Goal: Task Accomplishment & Management: Complete application form

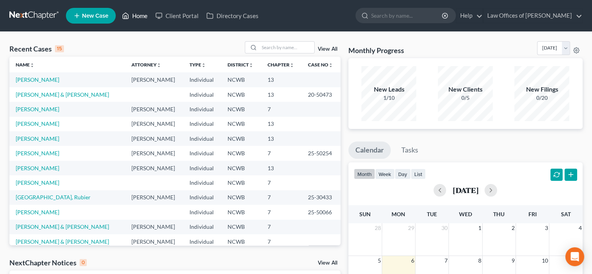
click at [131, 15] on link "Home" at bounding box center [134, 16] width 33 height 14
click at [28, 123] on link "[PERSON_NAME]" at bounding box center [38, 123] width 44 height 7
select select "4"
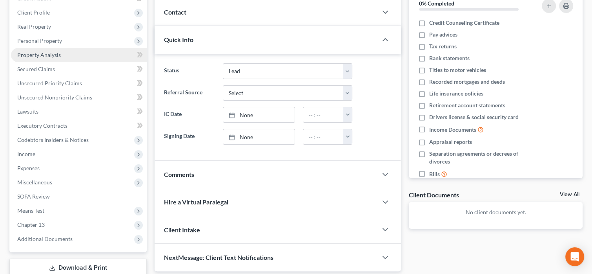
scroll to position [107, 0]
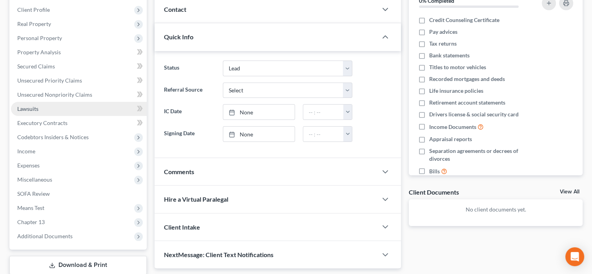
click at [35, 108] on span "Lawsuits" at bounding box center [27, 108] width 21 height 7
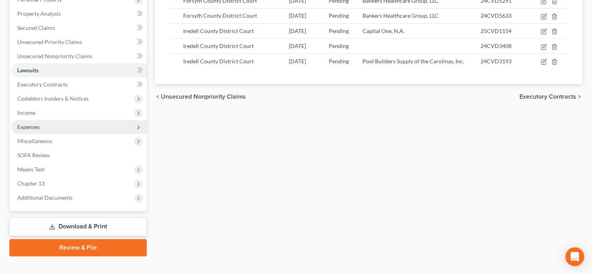
scroll to position [149, 0]
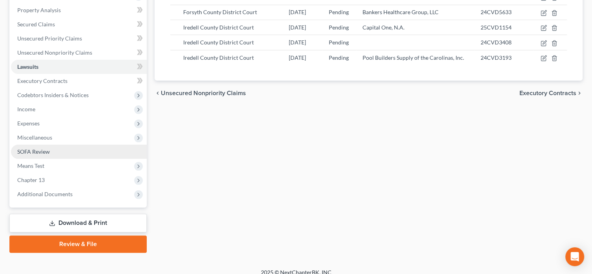
drag, startPoint x: 42, startPoint y: 117, endPoint x: 27, endPoint y: 154, distance: 40.3
click at [27, 154] on span "SOFA Review" at bounding box center [33, 151] width 33 height 7
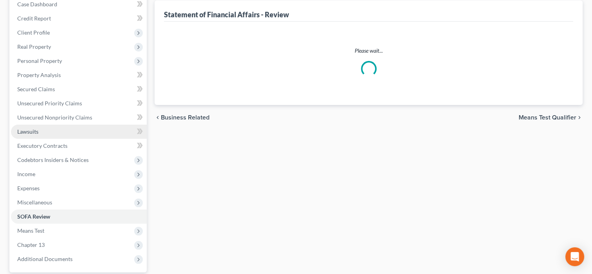
scroll to position [85, 0]
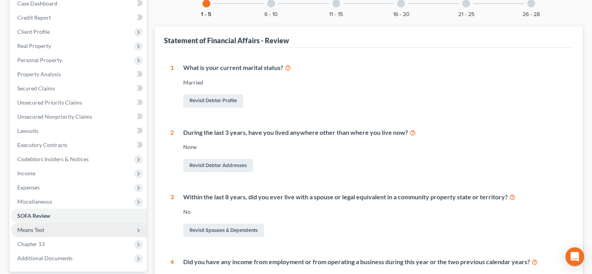
click at [33, 228] on span "Means Test" at bounding box center [30, 229] width 27 height 7
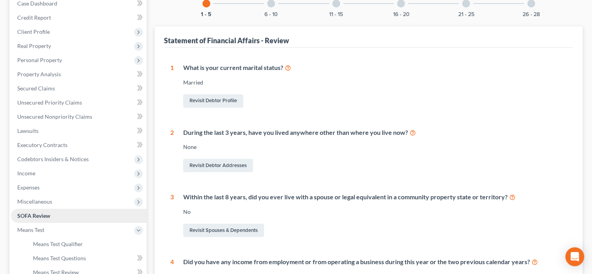
click at [33, 214] on span "SOFA Review" at bounding box center [33, 215] width 33 height 7
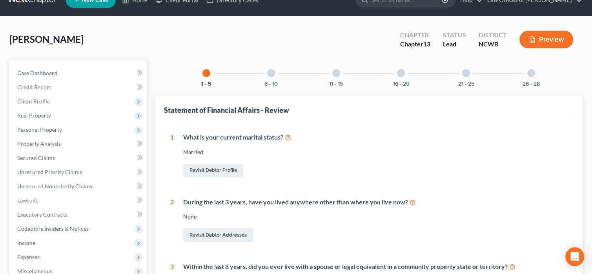
scroll to position [15, 0]
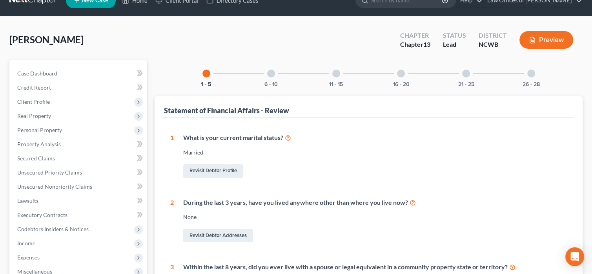
click at [273, 72] on div at bounding box center [271, 73] width 8 height 8
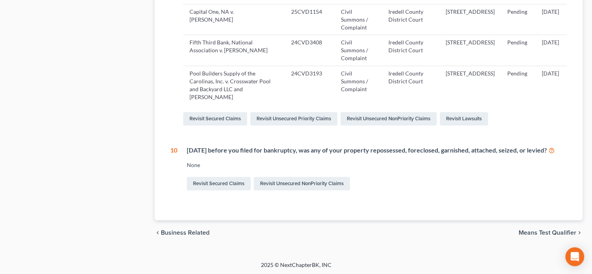
scroll to position [480, 0]
click at [228, 190] on link "Revisit Secured Claims" at bounding box center [219, 182] width 64 height 13
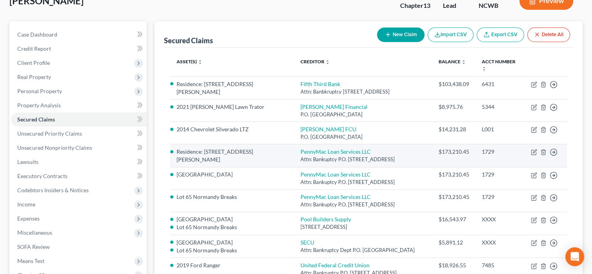
scroll to position [157, 0]
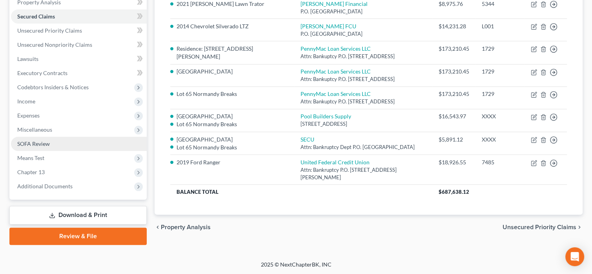
click at [28, 146] on span "SOFA Review" at bounding box center [33, 143] width 33 height 7
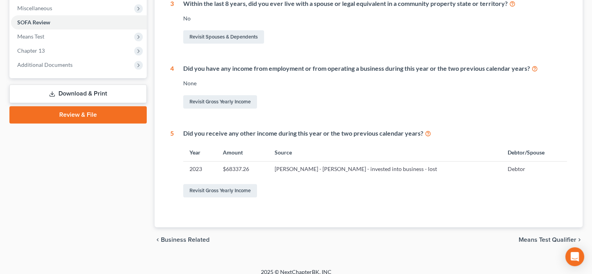
click at [390, 193] on div "Revisit Gross Yearly Income" at bounding box center [375, 190] width 384 height 16
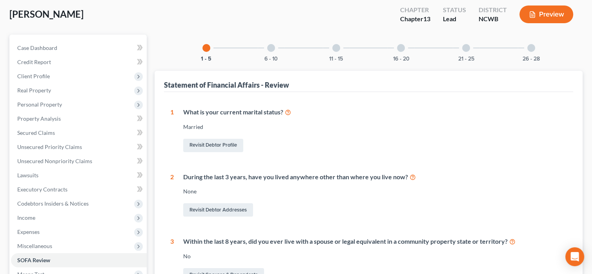
scroll to position [38, 0]
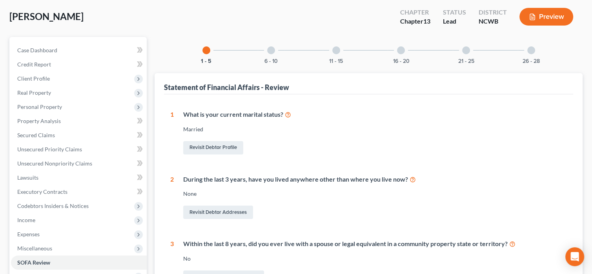
click at [271, 50] on div at bounding box center [271, 50] width 8 height 8
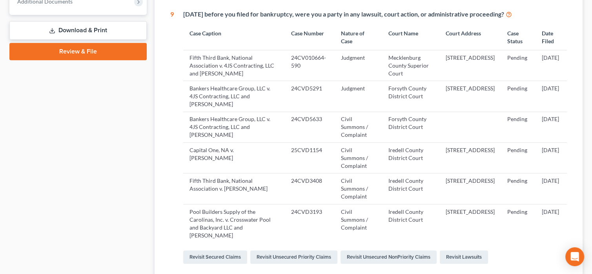
scroll to position [489, 0]
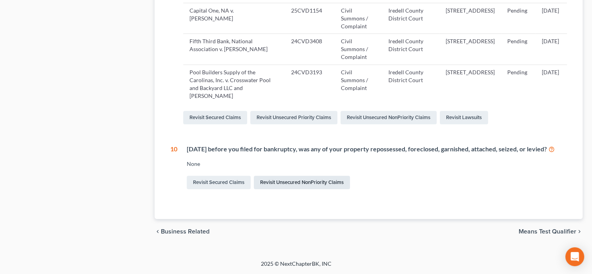
click at [280, 183] on link "Revisit Unsecured NonPriority Claims" at bounding box center [302, 181] width 96 height 13
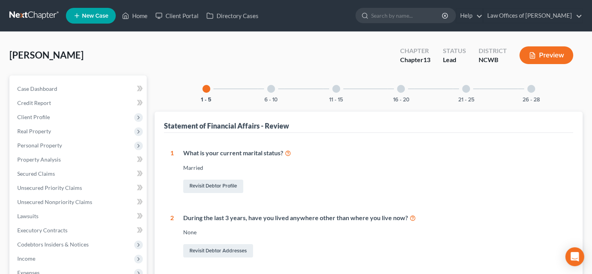
click at [273, 88] on div at bounding box center [271, 89] width 8 height 8
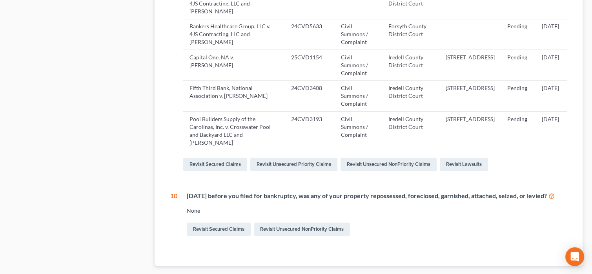
scroll to position [434, 0]
click at [211, 236] on link "Revisit Secured Claims" at bounding box center [219, 229] width 64 height 13
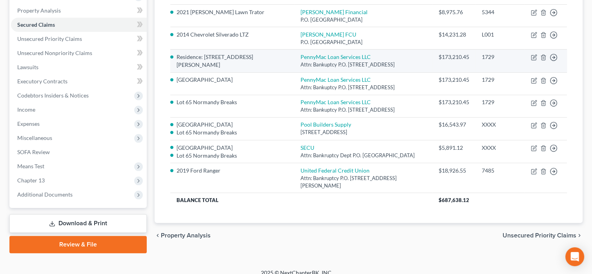
scroll to position [149, 0]
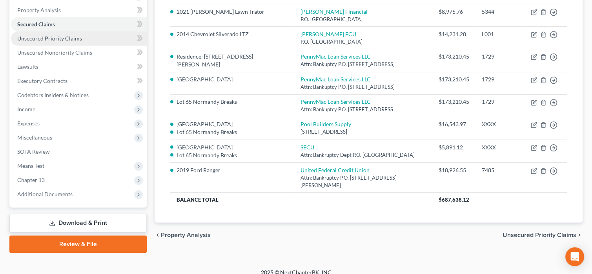
click at [51, 36] on span "Unsecured Priority Claims" at bounding box center [49, 38] width 65 height 7
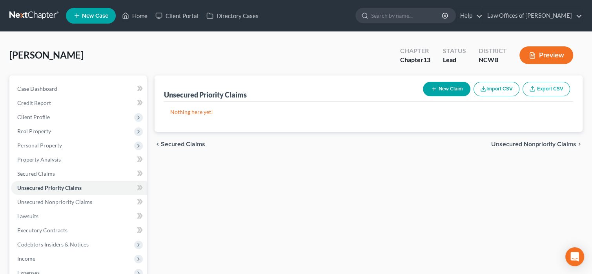
click at [453, 88] on button "New Claim" at bounding box center [447, 89] width 48 height 15
select select "0"
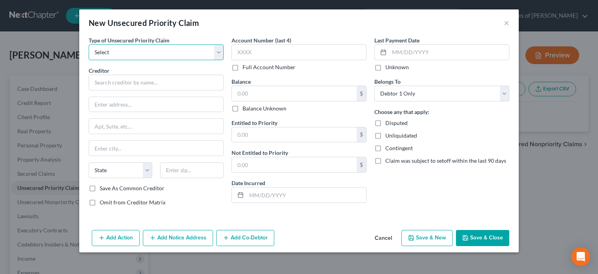
click at [219, 55] on select "Select Taxes & Other Government Units Domestic Support Obligations Extensions o…" at bounding box center [156, 52] width 135 height 16
select select "0"
click at [89, 44] on select "Select Taxes & Other Government Units Domestic Support Obligations Extensions o…" at bounding box center [156, 52] width 135 height 16
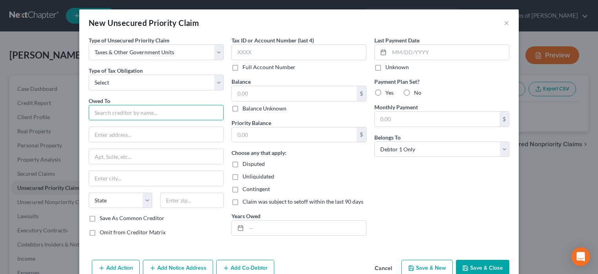
click at [115, 117] on input "text" at bounding box center [156, 113] width 135 height 16
type input "Department of the Treasurer for SBA"
click at [325, 91] on input "text" at bounding box center [294, 93] width 125 height 15
click at [386, 89] on label "Yes" at bounding box center [390, 93] width 8 height 8
click at [389, 89] on input "Yes" at bounding box center [391, 91] width 5 height 5
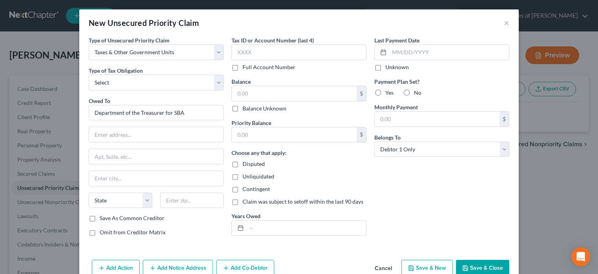
radio input "true"
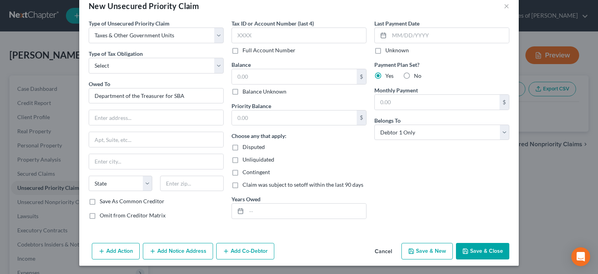
click at [110, 250] on button "Add Action" at bounding box center [116, 251] width 48 height 16
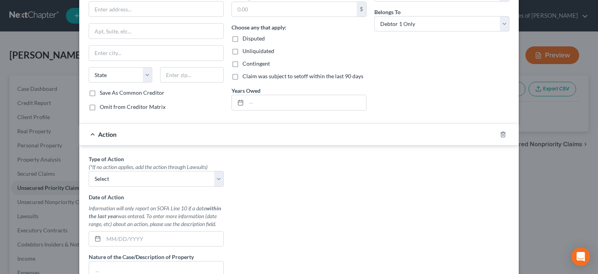
scroll to position [127, 0]
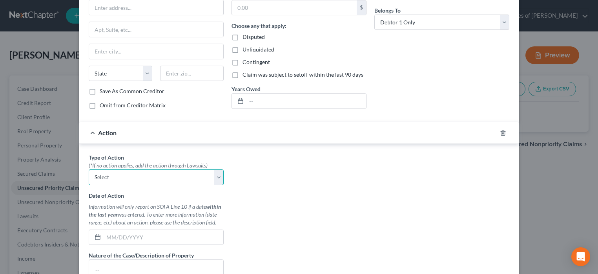
click at [216, 178] on select "Select Repossession Garnishment Foreclosure Personal Injury Attached, Seized, O…" at bounding box center [156, 177] width 135 height 16
select select "1"
click at [89, 169] on select "Select Repossession Garnishment Foreclosure Personal Injury Attached, Seized, O…" at bounding box center [156, 177] width 135 height 16
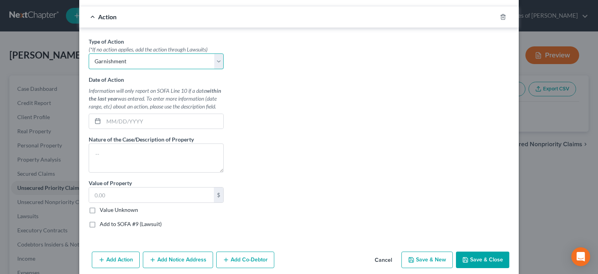
scroll to position [250, 0]
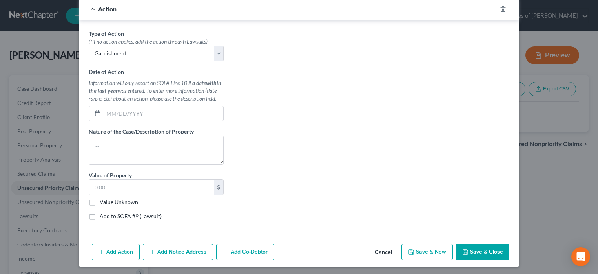
click at [466, 250] on icon "button" at bounding box center [465, 251] width 5 height 5
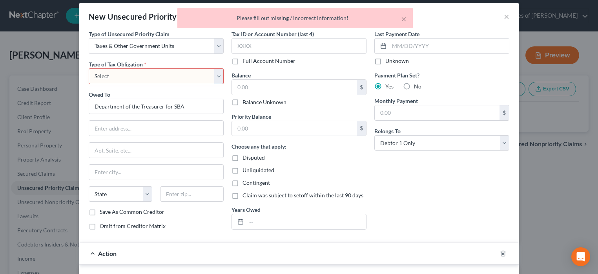
scroll to position [0, 0]
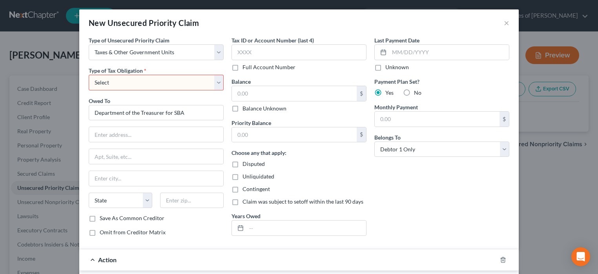
click at [143, 83] on select "Select Federal City State Franchise Tax Board Other" at bounding box center [156, 83] width 135 height 16
select select "0"
click at [89, 75] on select "Select Federal City State Franchise Tax Board Other" at bounding box center [156, 83] width 135 height 16
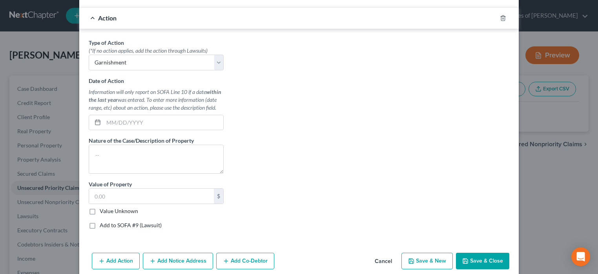
scroll to position [250, 0]
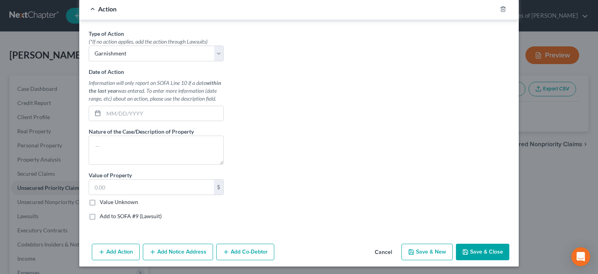
click at [466, 249] on icon "button" at bounding box center [465, 252] width 6 height 6
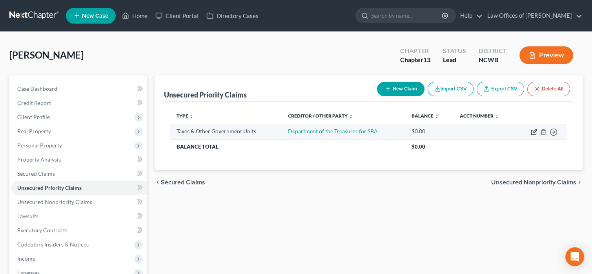
click at [534, 132] on icon "button" at bounding box center [535, 131] width 4 height 4
select select "0"
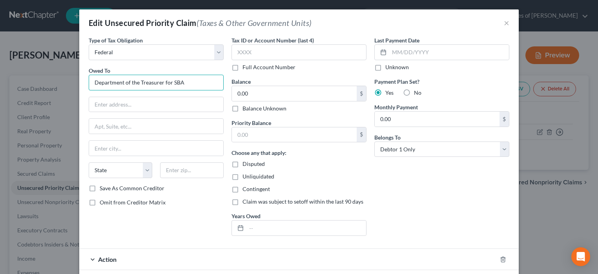
click at [160, 82] on input "Department of the Treasurer for SBA" at bounding box center [156, 83] width 135 height 16
type input "Department of the Treasury for SBA"
click at [505, 19] on button "×" at bounding box center [506, 22] width 5 height 9
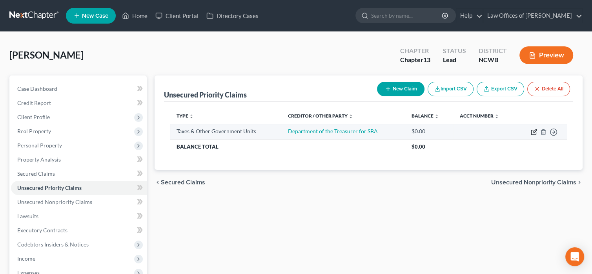
click at [532, 132] on icon "button" at bounding box center [534, 132] width 6 height 6
select select "0"
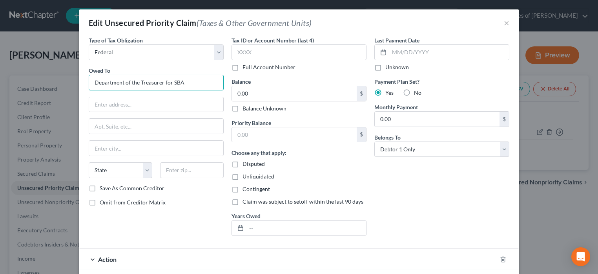
click at [160, 82] on input "Department of the Treasurer for SBA" at bounding box center [156, 83] width 135 height 16
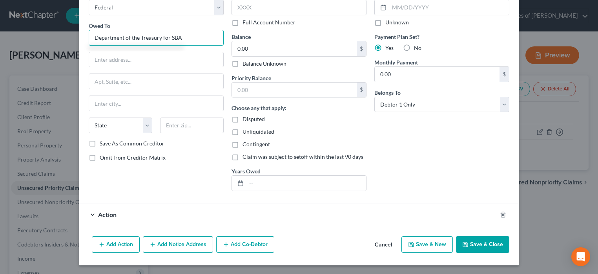
type input "Department of the Treasury for SBA"
click at [471, 242] on button "Save & Close" at bounding box center [482, 244] width 53 height 16
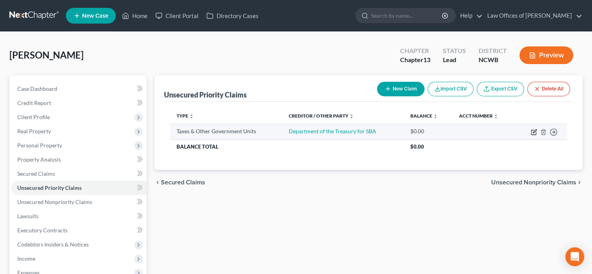
click at [534, 132] on icon "button" at bounding box center [535, 131] width 4 height 4
select select "0"
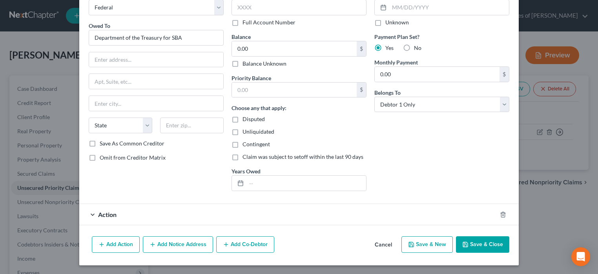
click at [125, 215] on div "Action" at bounding box center [288, 214] width 418 height 21
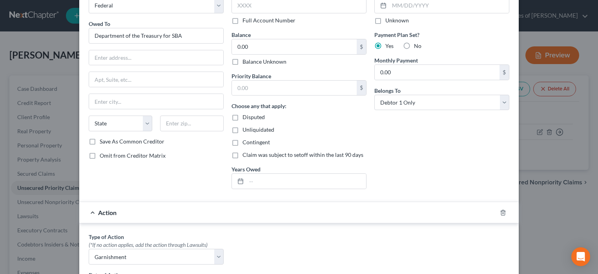
scroll to position [33, 0]
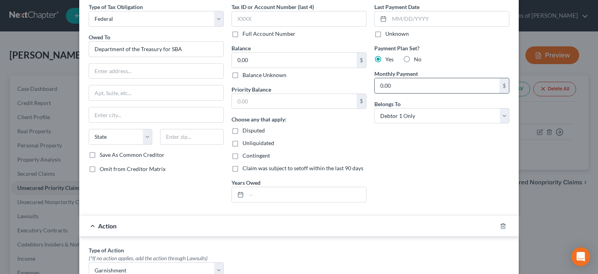
click at [395, 90] on input "0.00" at bounding box center [437, 85] width 125 height 15
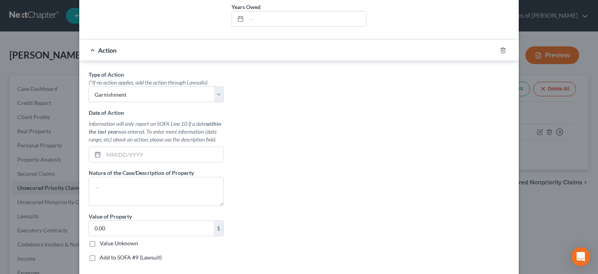
scroll to position [256, 0]
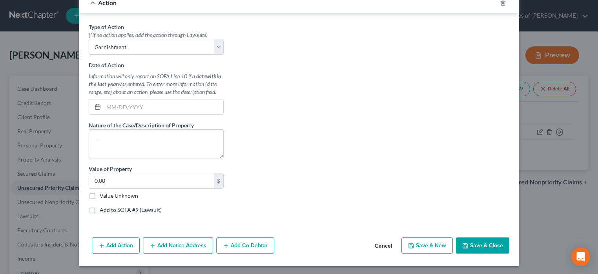
type input "942.50"
click at [489, 246] on button "Save & Close" at bounding box center [482, 245] width 53 height 16
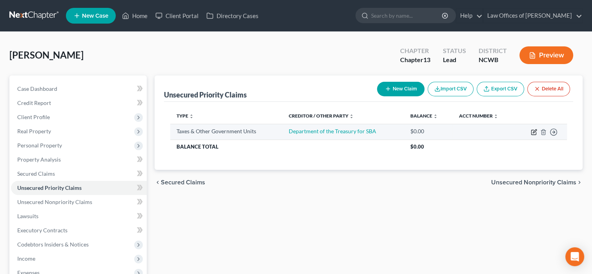
click at [531, 132] on icon "button" at bounding box center [534, 132] width 6 height 6
select select "0"
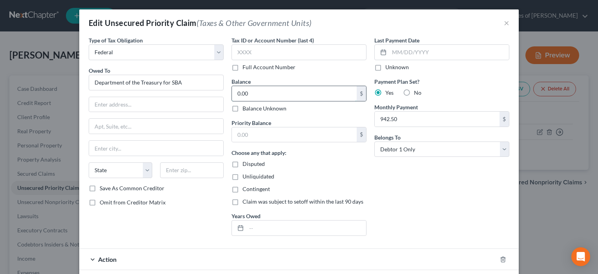
click at [290, 97] on input "0.00" at bounding box center [294, 93] width 125 height 15
type input "9,934.08"
click at [185, 86] on input "Department of the Treasury for SBA" at bounding box center [156, 83] width 135 height 16
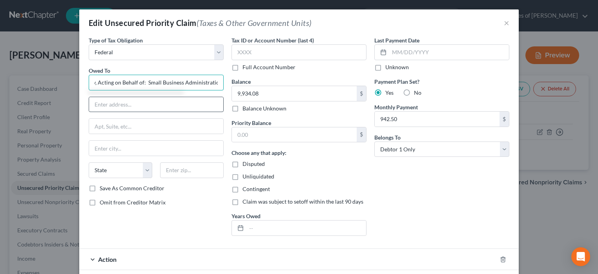
type input "Department of the Treasury, Acting on Behalf of: Small Business Administration"
click at [178, 99] on input "text" at bounding box center [156, 104] width 134 height 15
click at [185, 108] on input "text" at bounding box center [156, 104] width 134 height 15
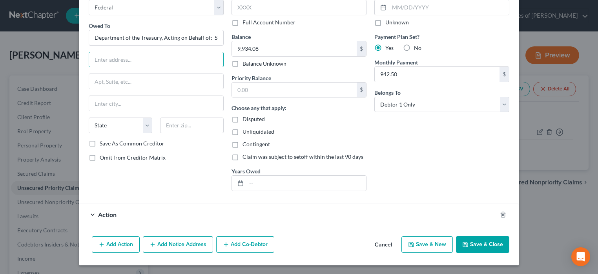
click at [473, 239] on button "Save & Close" at bounding box center [482, 244] width 53 height 16
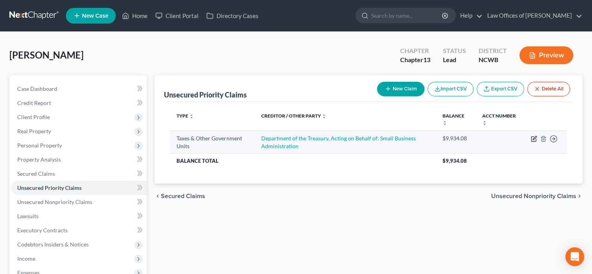
click at [532, 137] on icon "button" at bounding box center [534, 138] width 6 height 6
select select "0"
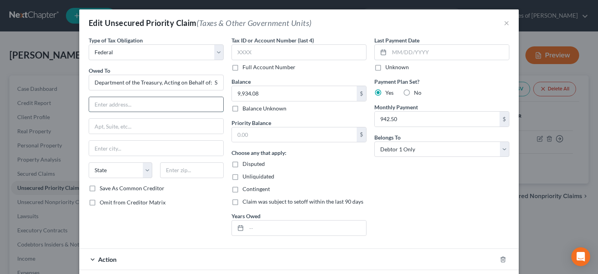
click at [192, 107] on input "text" at bounding box center [156, 104] width 134 height 15
type input "ConServe"
type input "PO Box 979111"
click at [144, 144] on input "text" at bounding box center [156, 148] width 134 height 15
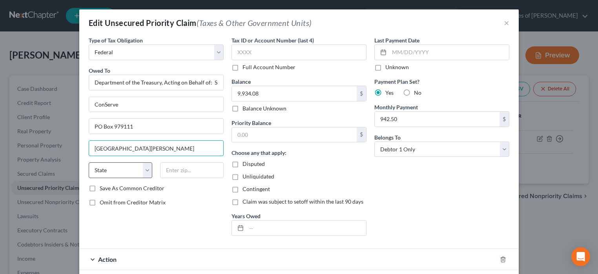
type input "[GEOGRAPHIC_DATA][PERSON_NAME]"
click at [113, 167] on select "State AL AK AR AZ CA CO CT DE DC FL GA GU HI ID IL IN IA KS KY LA ME MD MA MI M…" at bounding box center [121, 170] width 64 height 16
select select "26"
click at [89, 162] on select "State AL AK AR AZ CA CO CT DE DC FL GA GU HI ID IL IN IA KS KY LA ME MD MA MI M…" at bounding box center [121, 170] width 64 height 16
click at [181, 171] on input "text" at bounding box center [192, 170] width 64 height 16
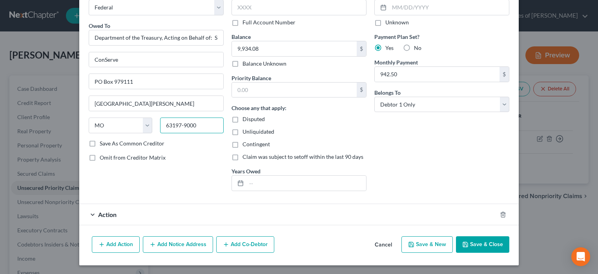
type input "63197-9000"
click at [106, 211] on span "Action" at bounding box center [107, 213] width 18 height 7
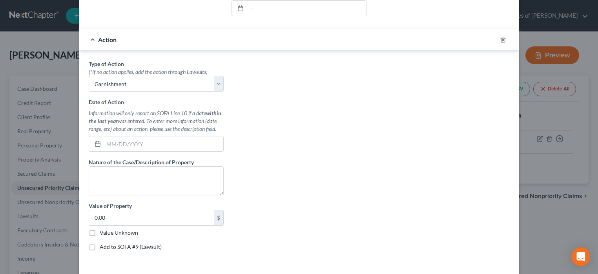
scroll to position [256, 0]
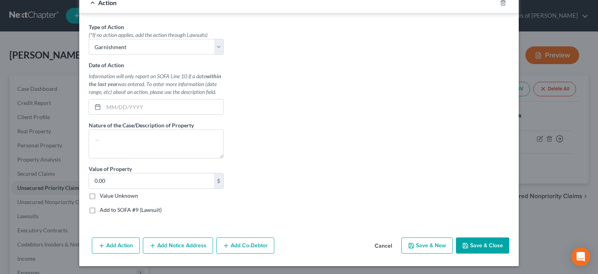
click at [477, 243] on button "Save & Close" at bounding box center [482, 245] width 53 height 16
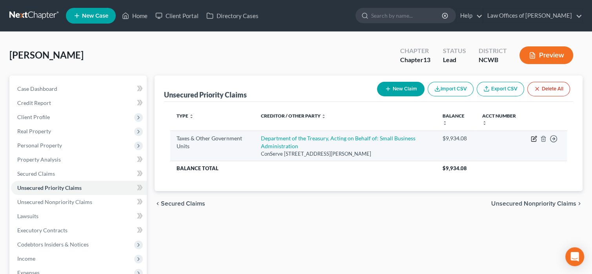
click at [535, 138] on icon "button" at bounding box center [534, 138] width 6 height 6
select select "0"
select select "26"
select select "0"
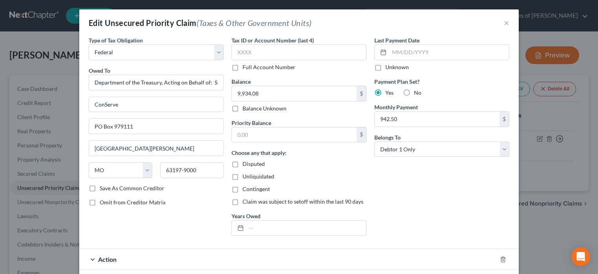
scroll to position [45, 0]
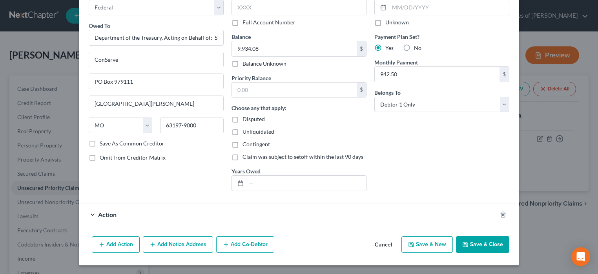
click at [217, 256] on div "Add Action Add Notice Address Add Co-Debtor Cancel Save & New Save & Close" at bounding box center [299, 246] width 440 height 26
click at [98, 214] on span "Action" at bounding box center [107, 213] width 18 height 7
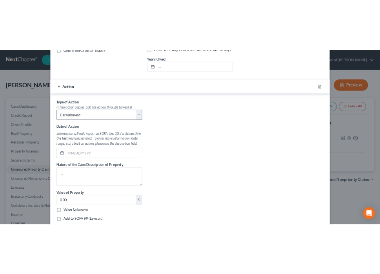
scroll to position [203, 0]
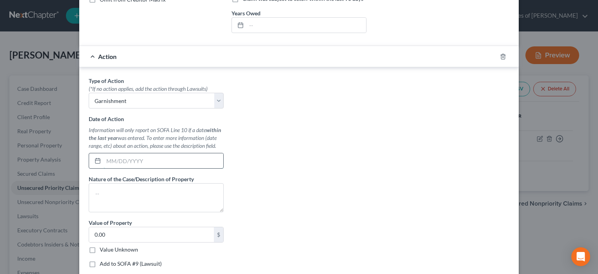
click at [106, 162] on input "text" at bounding box center [164, 160] width 120 height 15
type input "[DATE]"
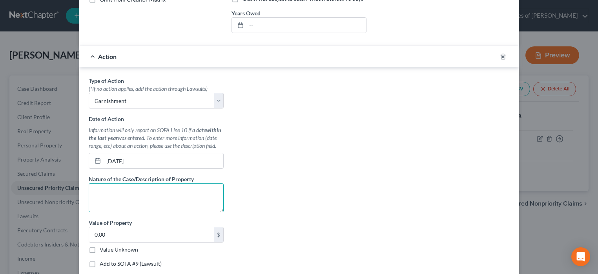
click at [109, 195] on textarea at bounding box center [156, 197] width 135 height 29
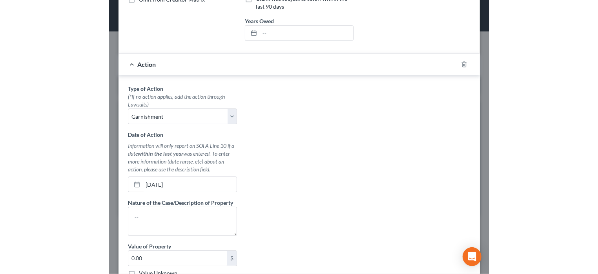
scroll to position [280, 0]
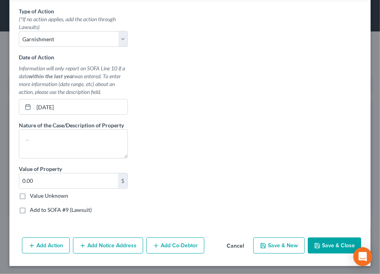
drag, startPoint x: 318, startPoint y: 241, endPoint x: 276, endPoint y: 138, distance: 112.0
click at [276, 138] on div "Type of Action * (*If no action applies, add the action through Lawsuits) Selec…" at bounding box center [190, 113] width 351 height 212
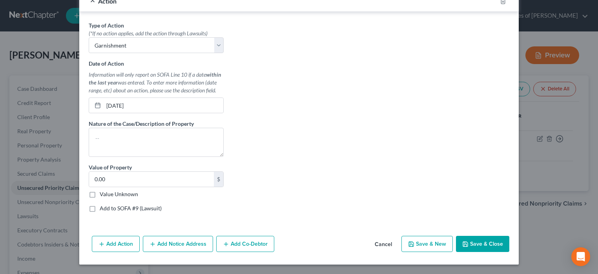
scroll to position [256, 0]
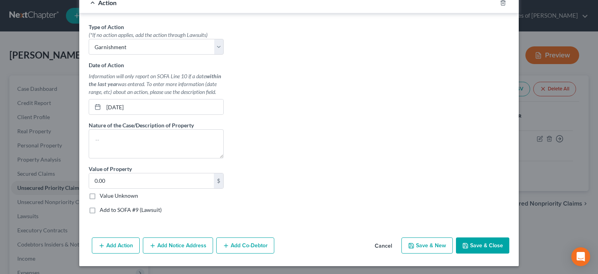
click at [479, 244] on button "Save & Close" at bounding box center [482, 245] width 53 height 16
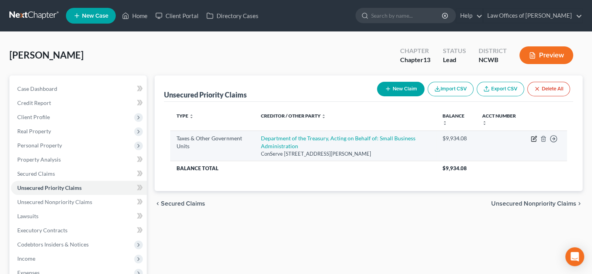
click at [534, 139] on icon "button" at bounding box center [535, 138] width 4 height 4
select select "0"
select select "26"
select select "0"
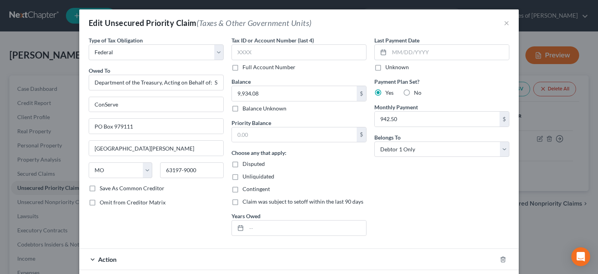
scroll to position [45, 0]
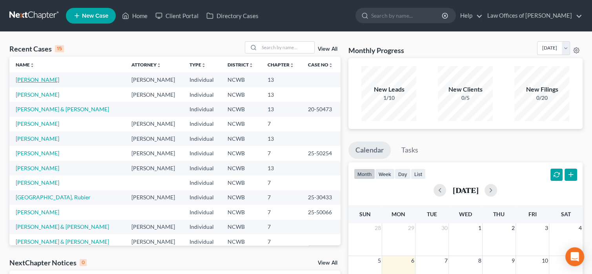
click at [39, 82] on link "[PERSON_NAME]" at bounding box center [38, 79] width 44 height 7
select select "4"
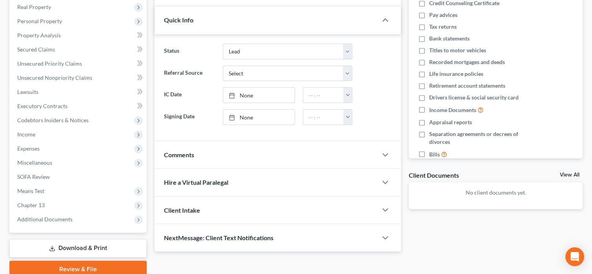
scroll to position [126, 0]
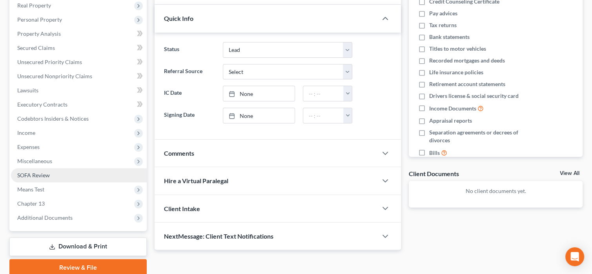
click at [39, 174] on span "SOFA Review" at bounding box center [33, 175] width 33 height 7
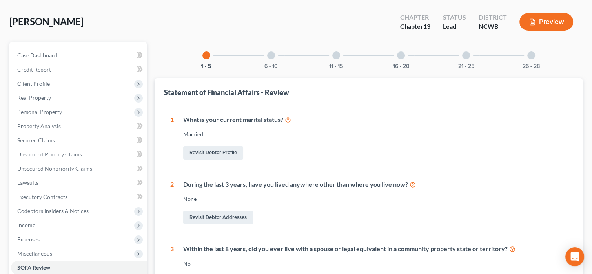
scroll to position [33, 0]
click at [268, 55] on div at bounding box center [271, 56] width 8 height 8
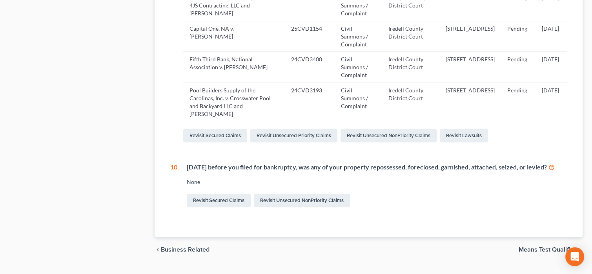
scroll to position [463, 0]
click at [275, 207] on link "Revisit Unsecured NonPriority Claims" at bounding box center [302, 199] width 96 height 13
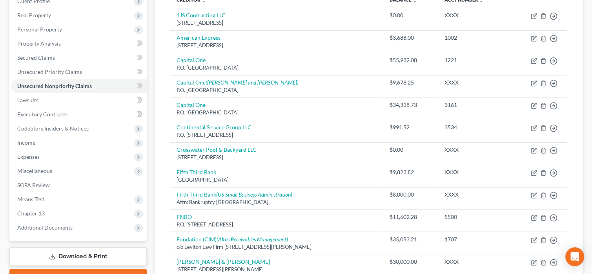
scroll to position [113, 0]
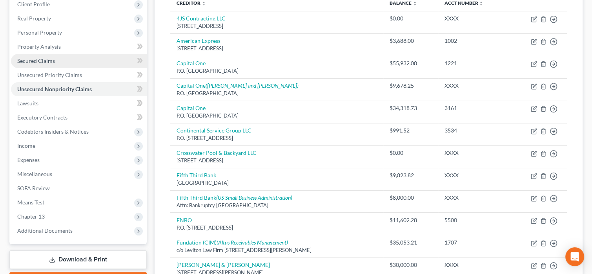
click at [33, 59] on span "Secured Claims" at bounding box center [36, 60] width 38 height 7
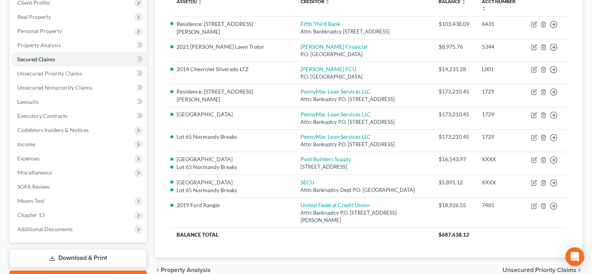
scroll to position [157, 0]
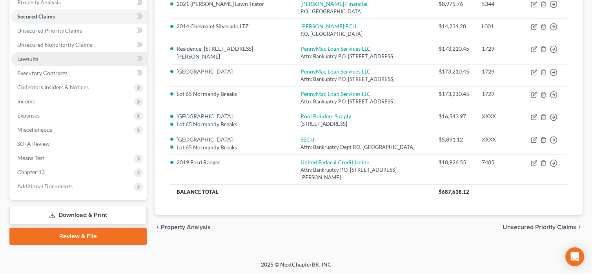
click at [38, 57] on span "Lawsuits" at bounding box center [27, 58] width 21 height 7
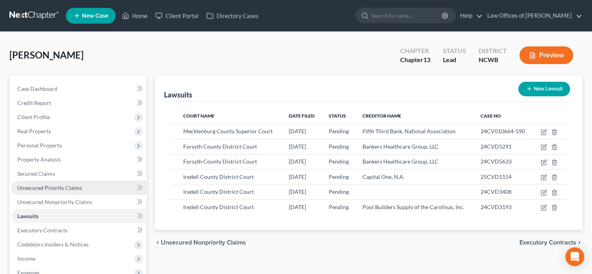
click at [48, 187] on span "Unsecured Priority Claims" at bounding box center [49, 187] width 65 height 7
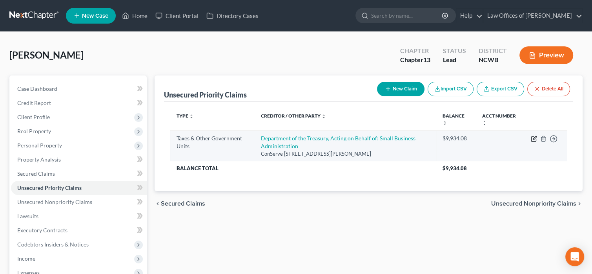
click at [534, 135] on icon "button" at bounding box center [534, 138] width 6 height 6
select select "0"
select select "26"
select select "0"
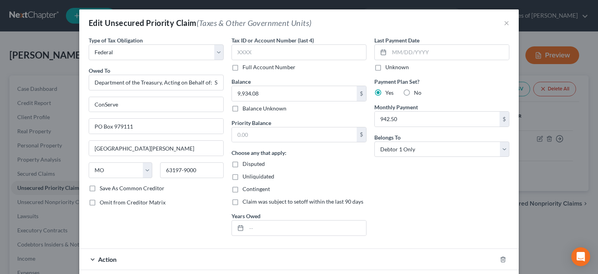
scroll to position [45, 0]
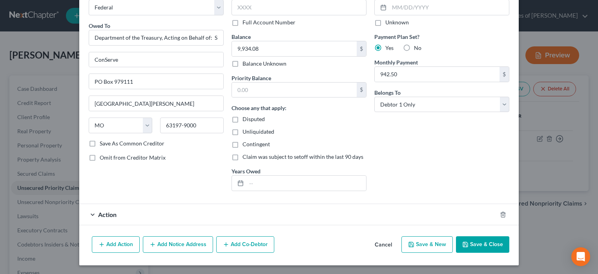
click at [103, 212] on span "Action" at bounding box center [107, 213] width 18 height 7
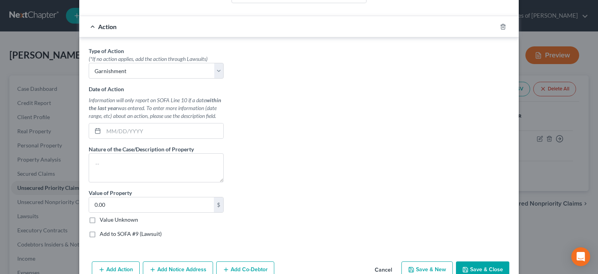
scroll to position [234, 0]
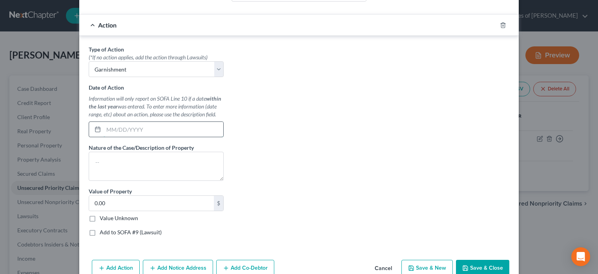
click at [118, 130] on input "text" at bounding box center [164, 129] width 120 height 15
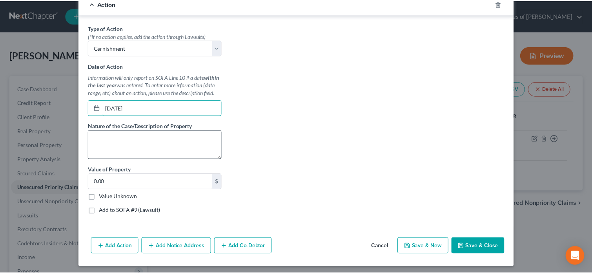
scroll to position [256, 0]
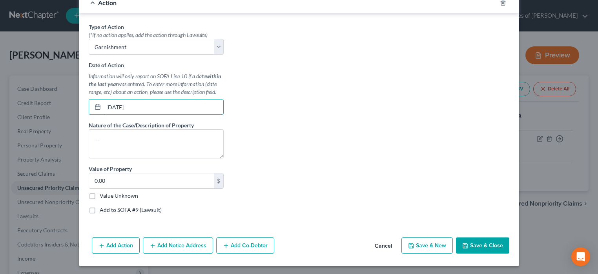
type input "[DATE]"
click at [468, 240] on button "Save & Close" at bounding box center [482, 245] width 53 height 16
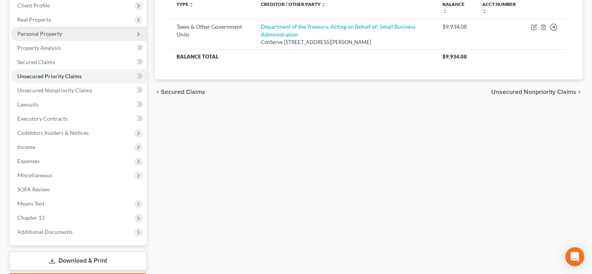
scroll to position [119, 0]
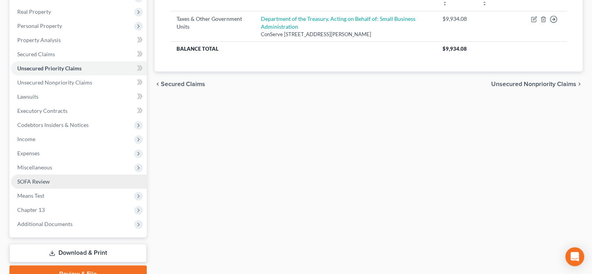
click at [31, 183] on span "SOFA Review" at bounding box center [33, 181] width 33 height 7
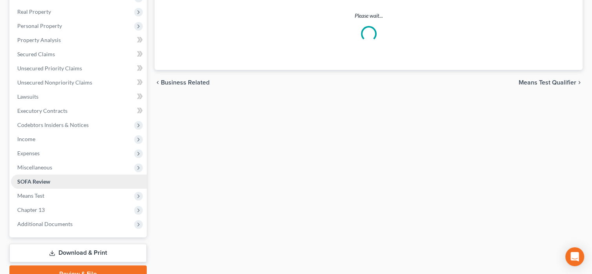
click at [31, 183] on span "SOFA Review" at bounding box center [33, 181] width 33 height 7
